Goal: Use online tool/utility: Use online tool/utility

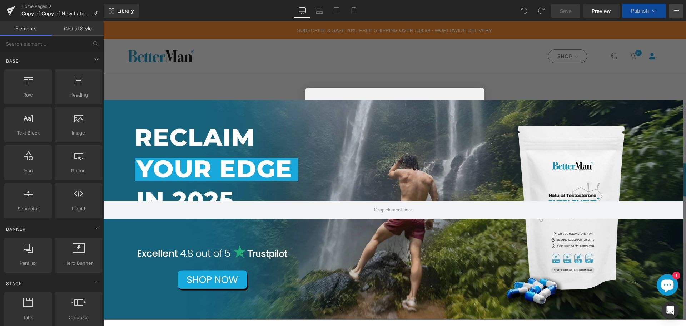
click at [675, 13] on icon at bounding box center [676, 11] width 6 height 6
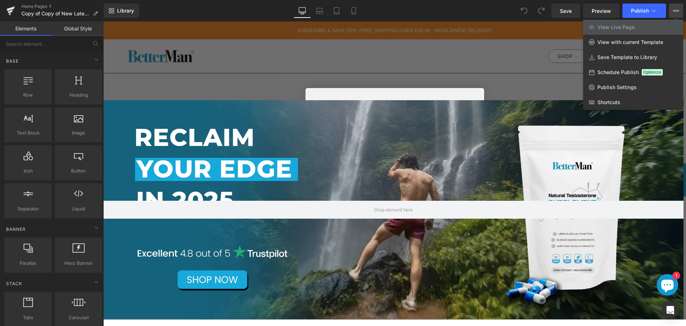
click at [213, 10] on div "Library Desktop Desktop Laptop Tablet Mobile Save Preview Publish Scheduled Vie…" at bounding box center [395, 11] width 583 height 14
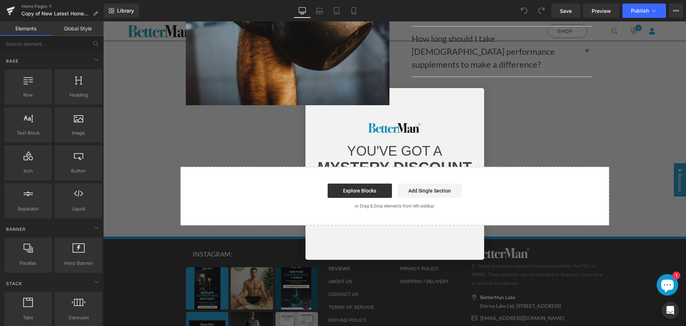
scroll to position [2192, 0]
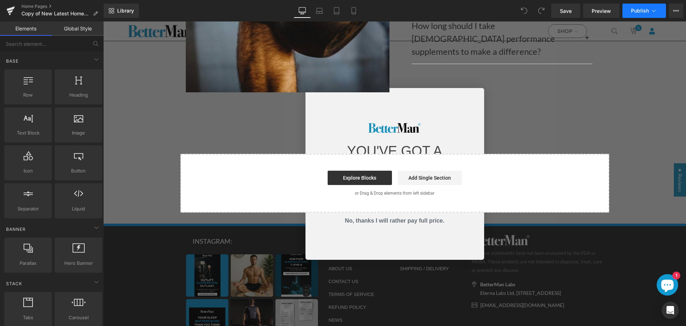
click at [634, 7] on button "Publish" at bounding box center [645, 11] width 44 height 14
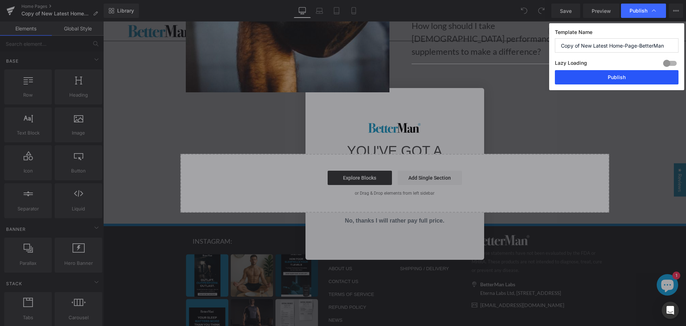
click at [610, 79] on button "Publish" at bounding box center [617, 77] width 124 height 14
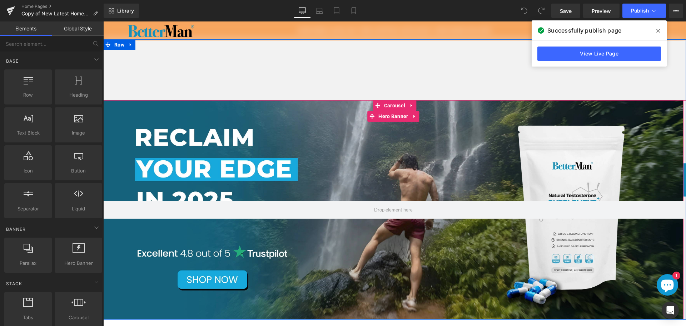
scroll to position [36, 0]
